Goal: Navigation & Orientation: Find specific page/section

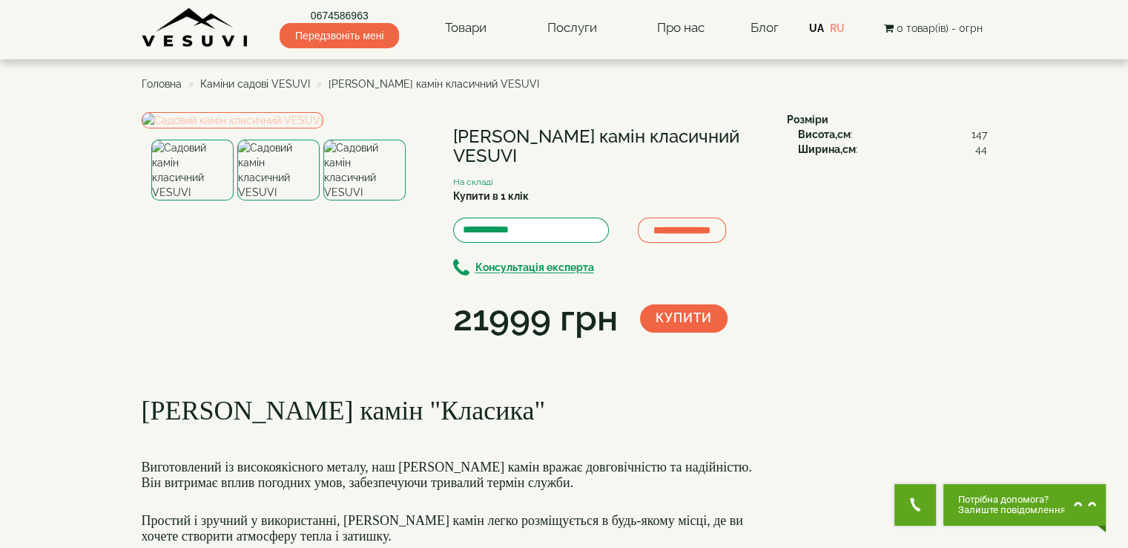
click at [282, 128] on img at bounding box center [233, 120] width 182 height 16
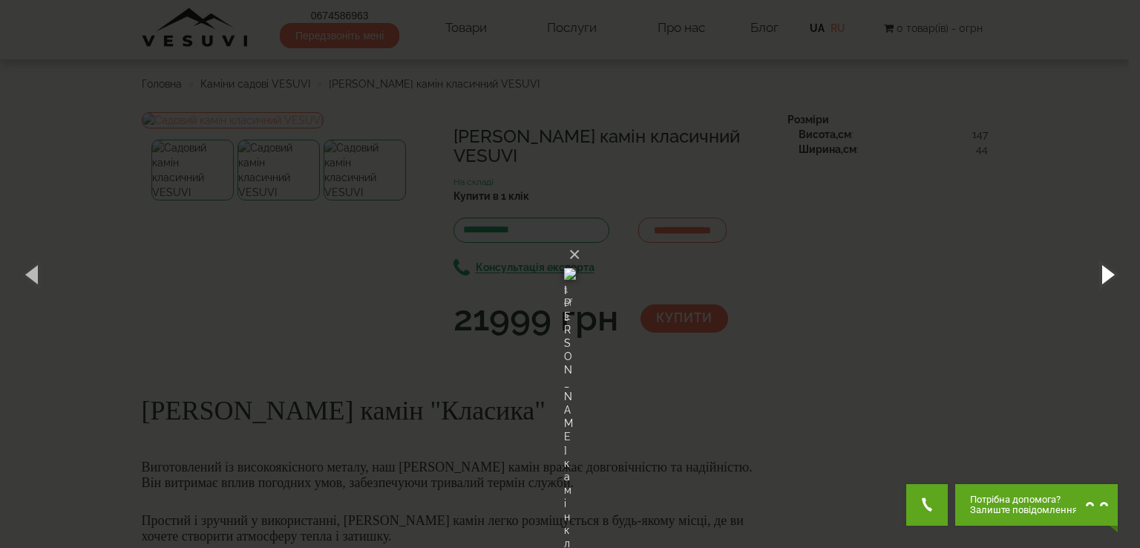
click at [1105, 266] on button "button" at bounding box center [1106, 274] width 67 height 82
drag, startPoint x: 941, startPoint y: 241, endPoint x: 932, endPoint y: 234, distance: 11.6
click at [941, 241] on div "× [PERSON_NAME] камін класичний VESUVI 2 of 3 Loading..." at bounding box center [570, 274] width 1140 height 548
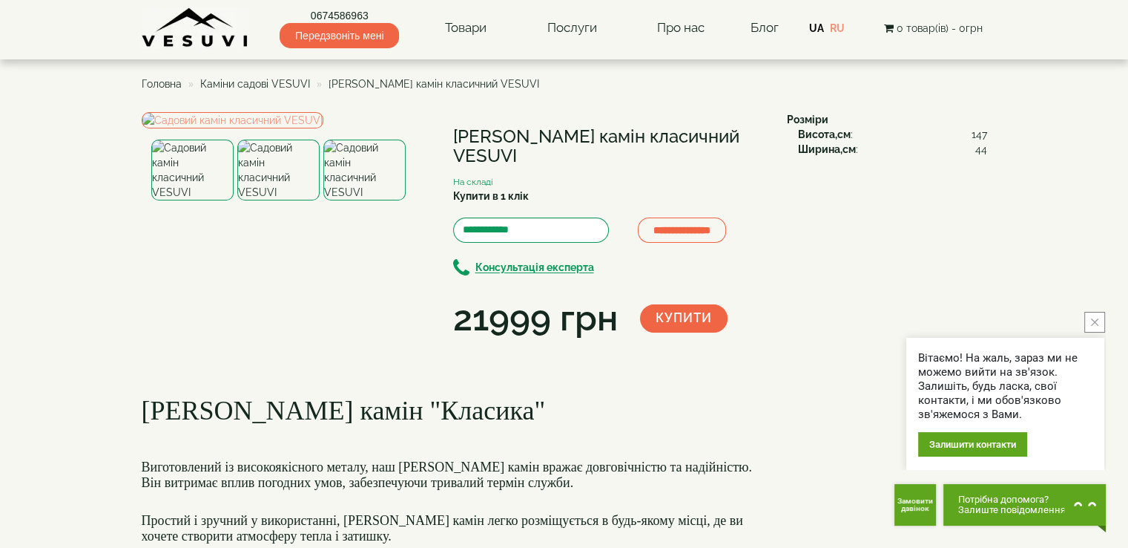
click at [151, 85] on span "Головна" at bounding box center [162, 84] width 40 height 12
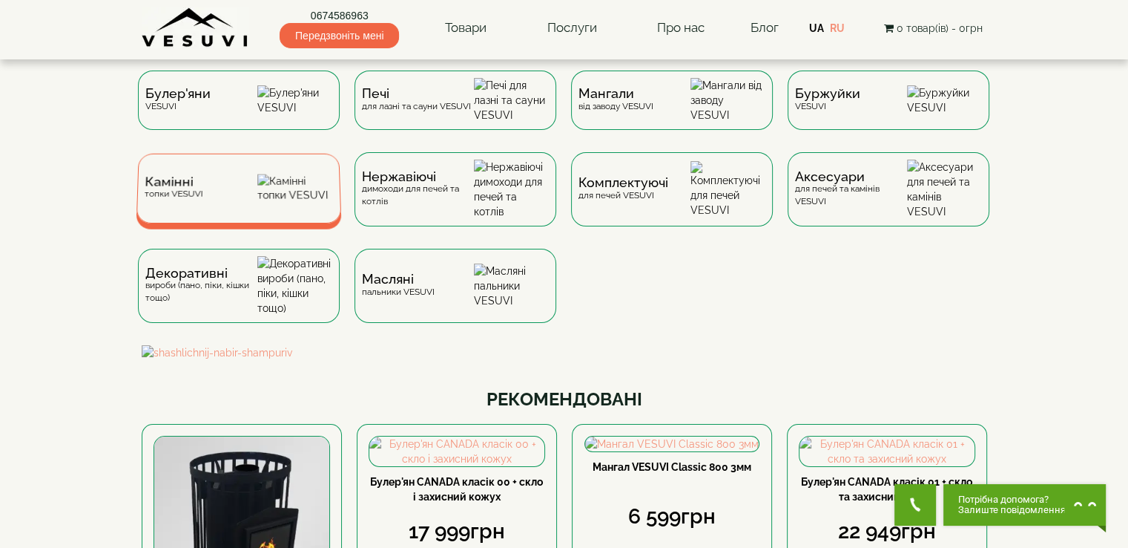
click at [174, 185] on div "Камінні топки VESUVI" at bounding box center [239, 189] width 206 height 70
